Goal: Navigation & Orientation: Find specific page/section

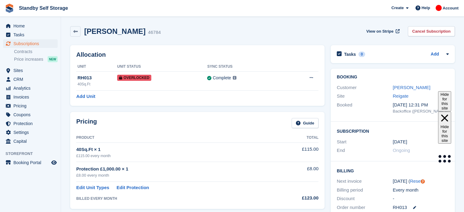
scroll to position [123, 0]
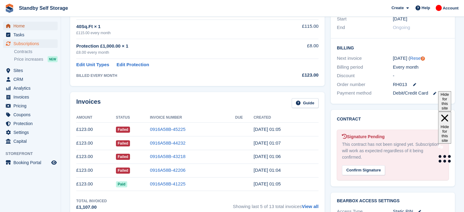
click at [20, 23] on span "Home" at bounding box center [31, 26] width 37 height 9
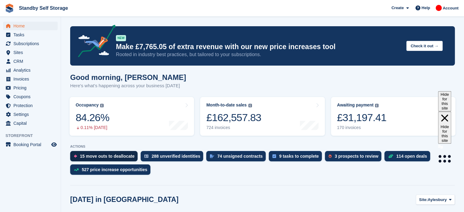
click at [121, 156] on div "15 move outs to deallocate" at bounding box center [107, 156] width 55 height 5
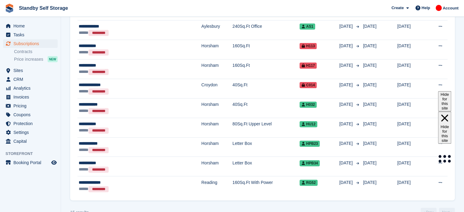
scroll to position [199, 0]
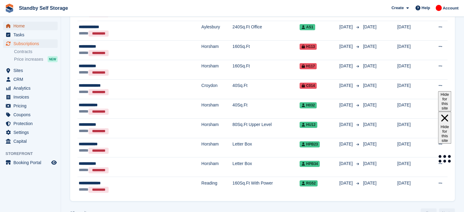
click at [20, 27] on span "Home" at bounding box center [31, 26] width 37 height 9
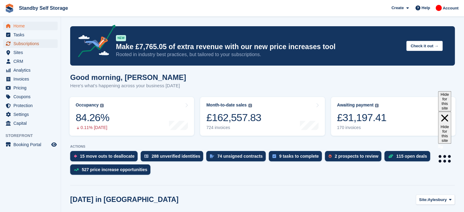
click at [18, 45] on span "Subscriptions" at bounding box center [31, 43] width 37 height 9
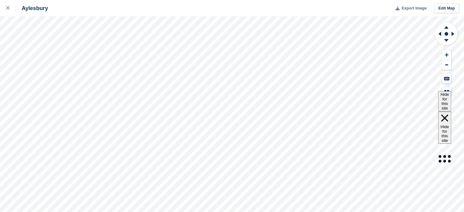
click at [416, 8] on span "Export Image" at bounding box center [413, 8] width 25 height 6
click at [450, 11] on link "Edit Map" at bounding box center [446, 8] width 25 height 10
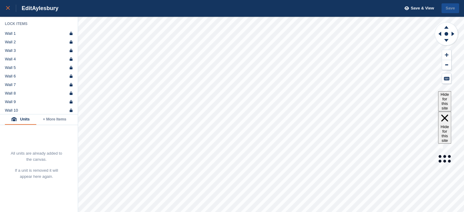
click at [9, 12] on link at bounding box center [8, 8] width 16 height 16
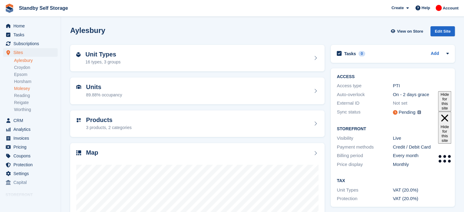
click at [31, 90] on link "Molesey" at bounding box center [36, 89] width 44 height 6
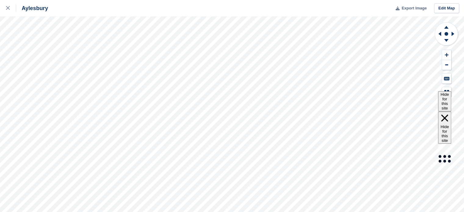
click at [407, 10] on span "Export Image" at bounding box center [413, 8] width 25 height 6
click at [7, 11] on div at bounding box center [11, 8] width 10 height 7
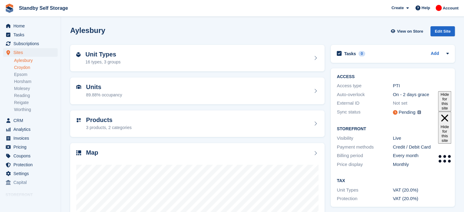
click at [24, 68] on link "Croydon" at bounding box center [36, 68] width 44 height 6
click at [455, 9] on span "Account" at bounding box center [450, 8] width 16 height 6
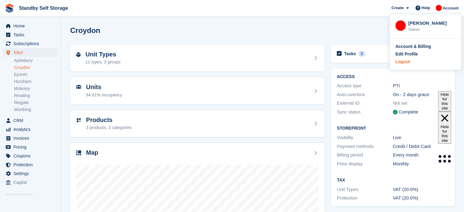
click at [411, 63] on div "Logout" at bounding box center [425, 62] width 60 height 6
